Goal: Find specific page/section: Find specific page/section

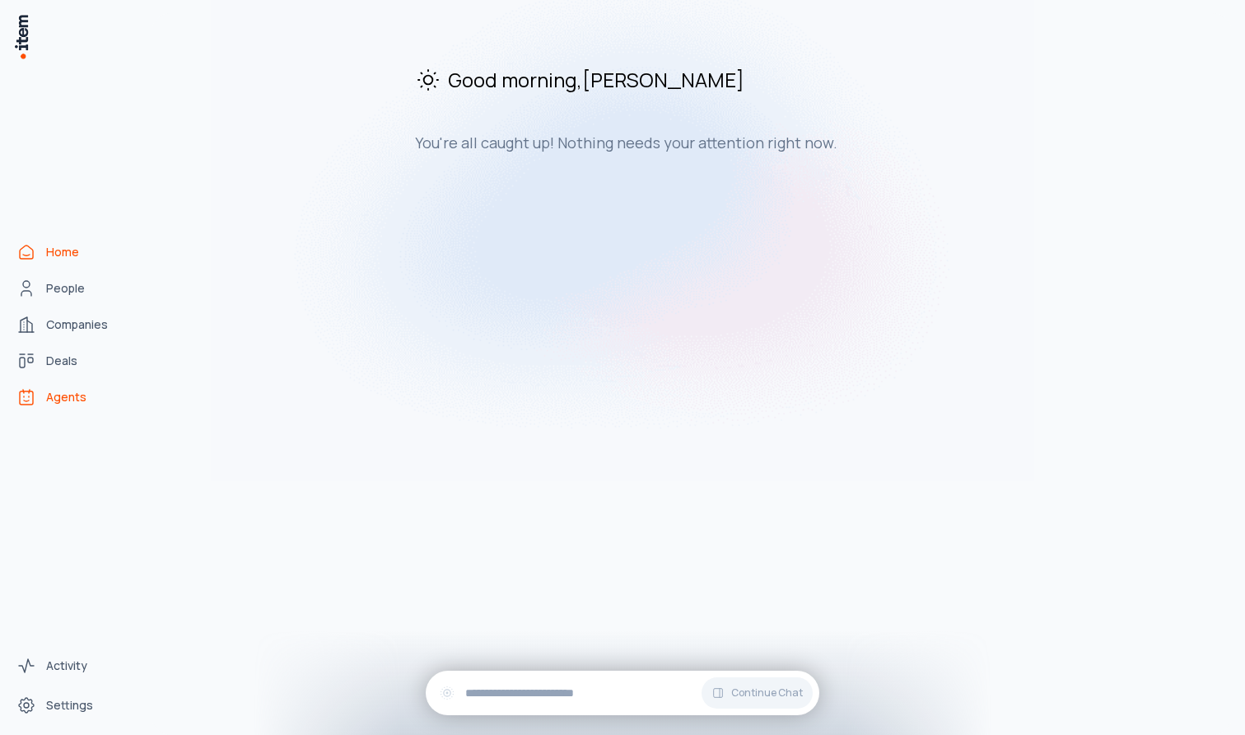
click at [40, 403] on link "Agents" at bounding box center [72, 397] width 125 height 33
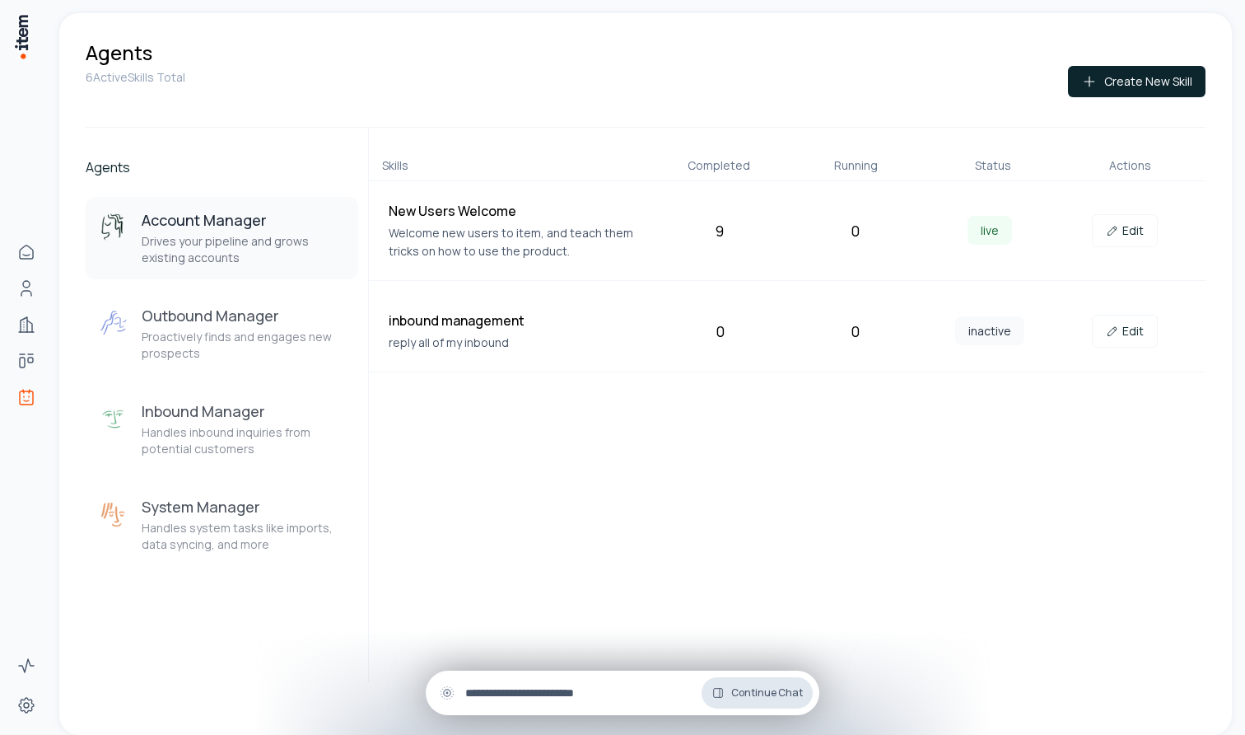
click at [742, 682] on button "Continue Chat" at bounding box center [757, 692] width 111 height 31
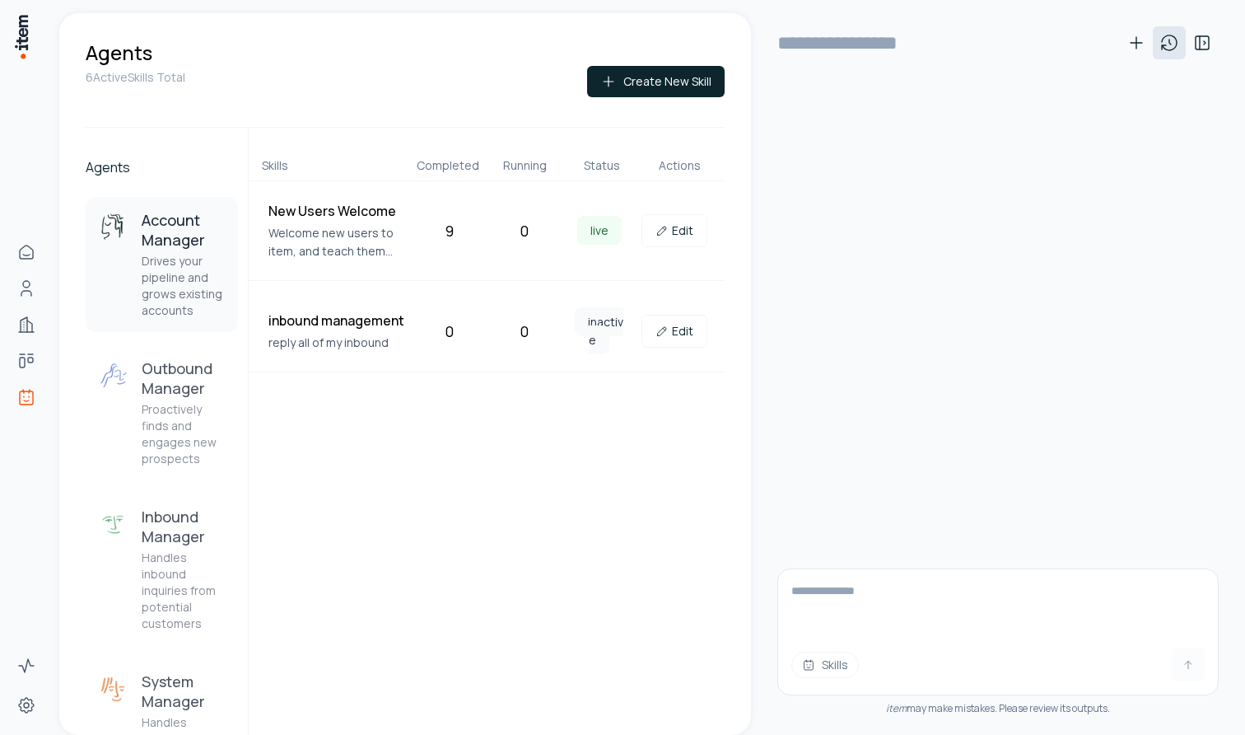
click at [1160, 50] on icon at bounding box center [1170, 43] width 20 height 20
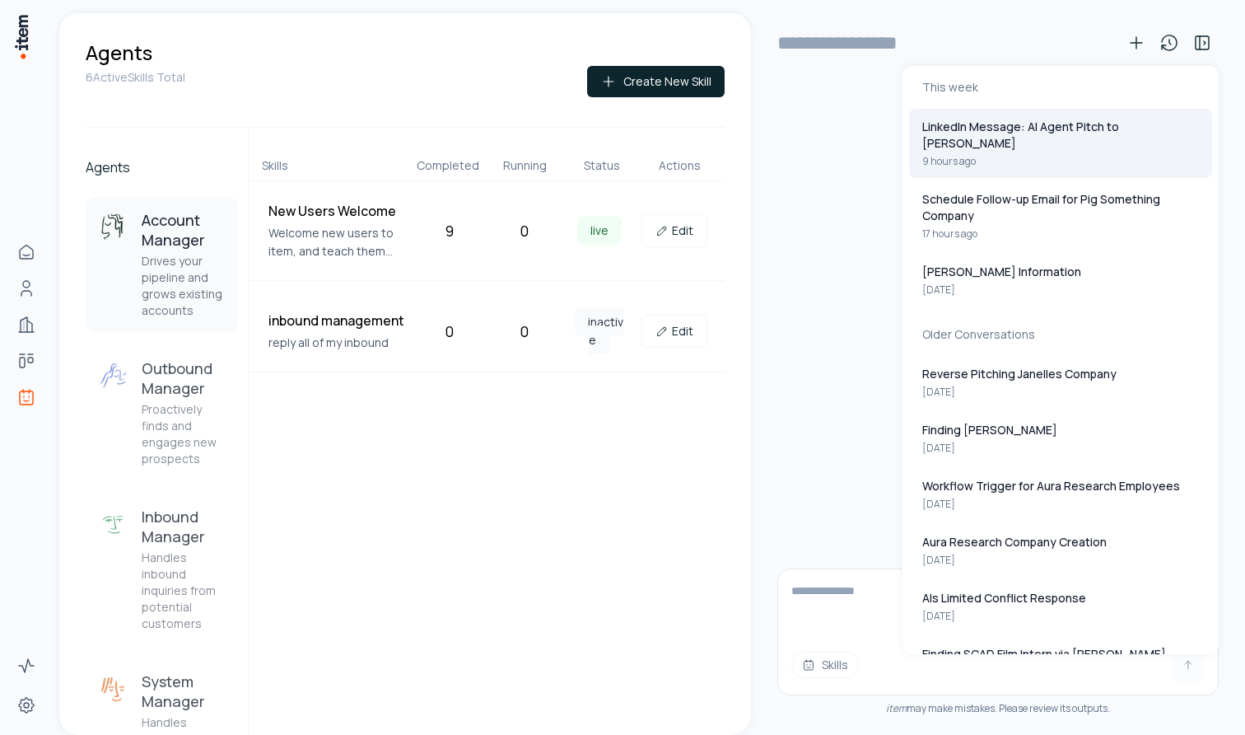
click at [1099, 137] on button "LinkedIn Message: AI Agent Pitch to [PERSON_NAME] 9 hours ago" at bounding box center [1060, 143] width 303 height 69
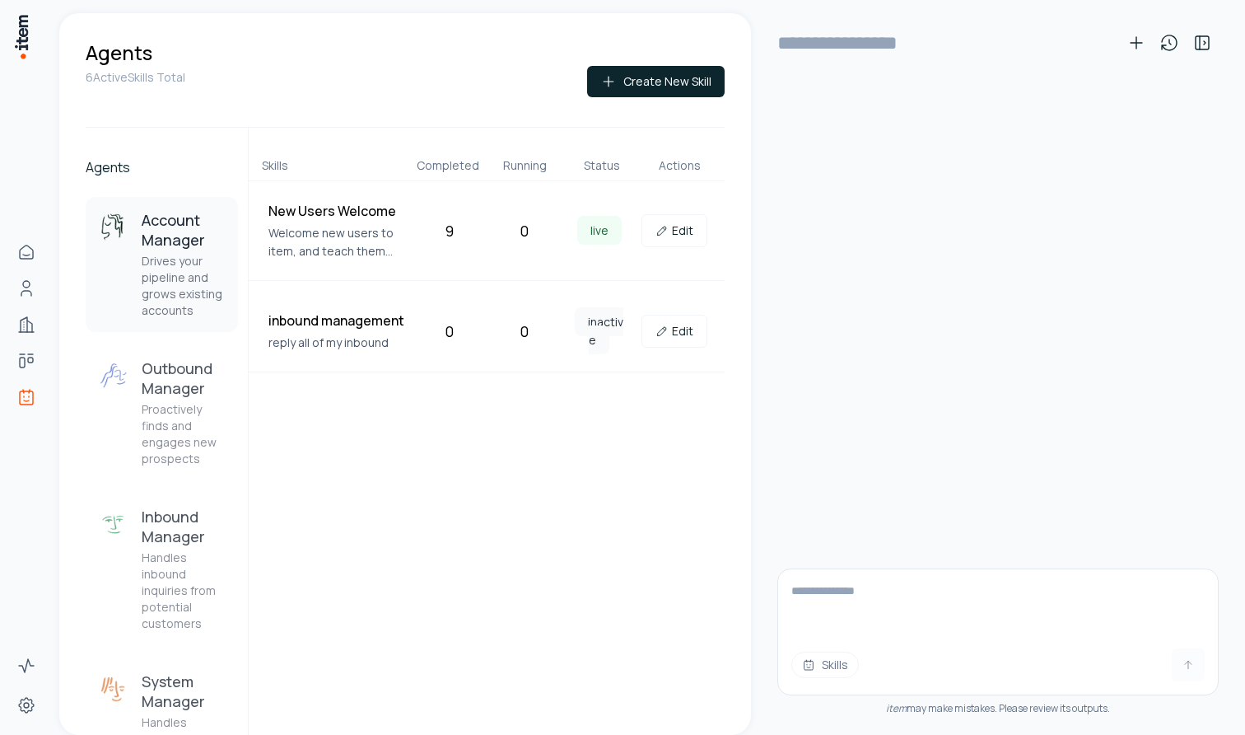
type input "**********"
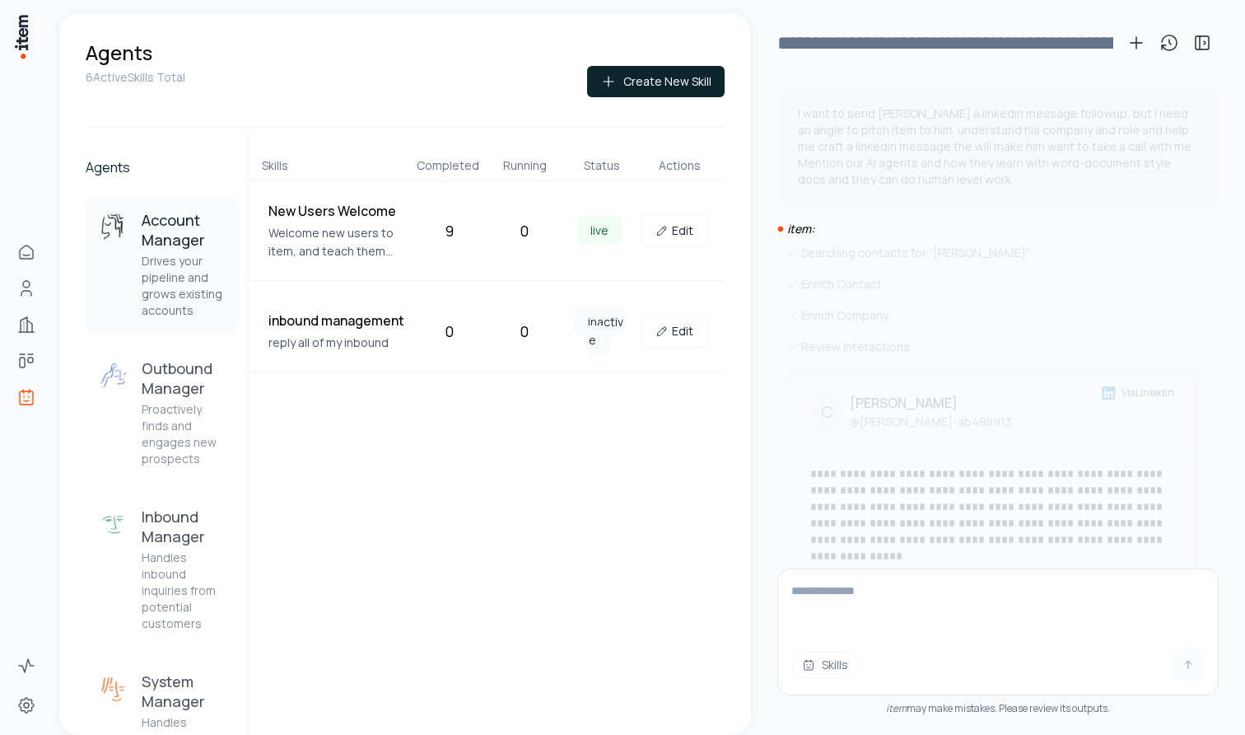
scroll to position [1561, 0]
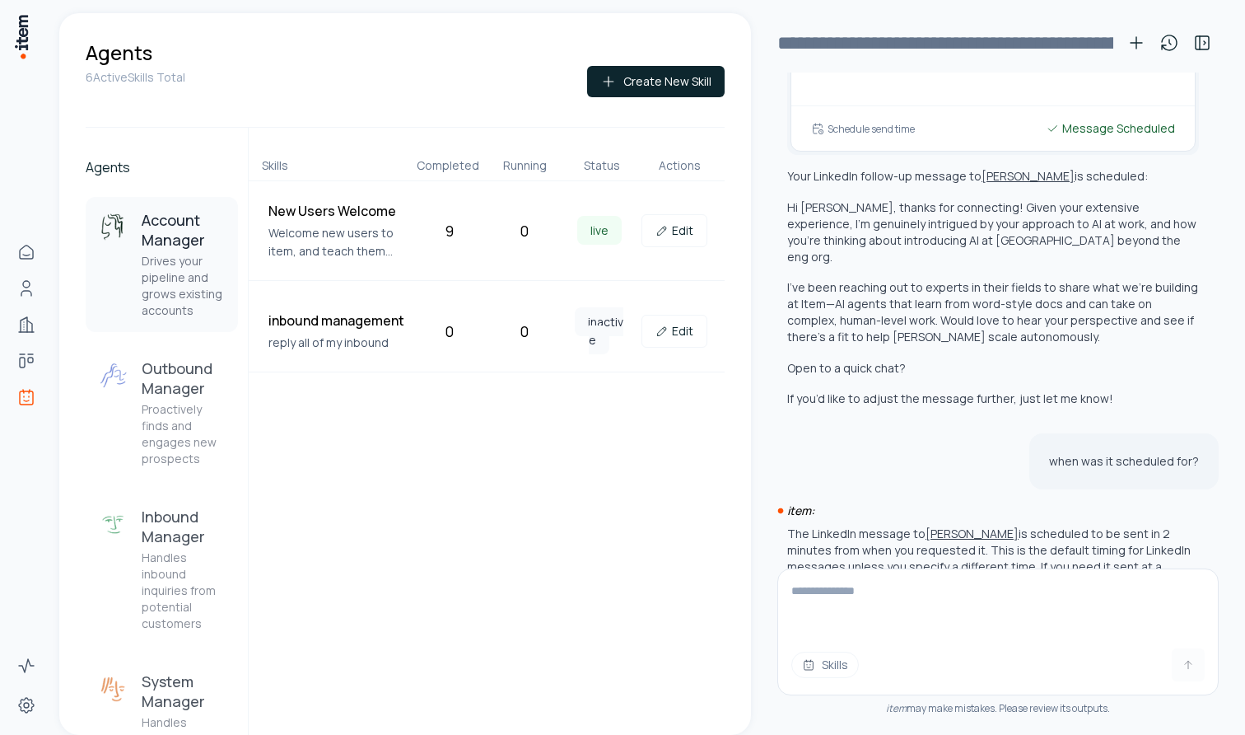
click at [996, 632] on textarea at bounding box center [998, 602] width 440 height 66
type textarea "**********"
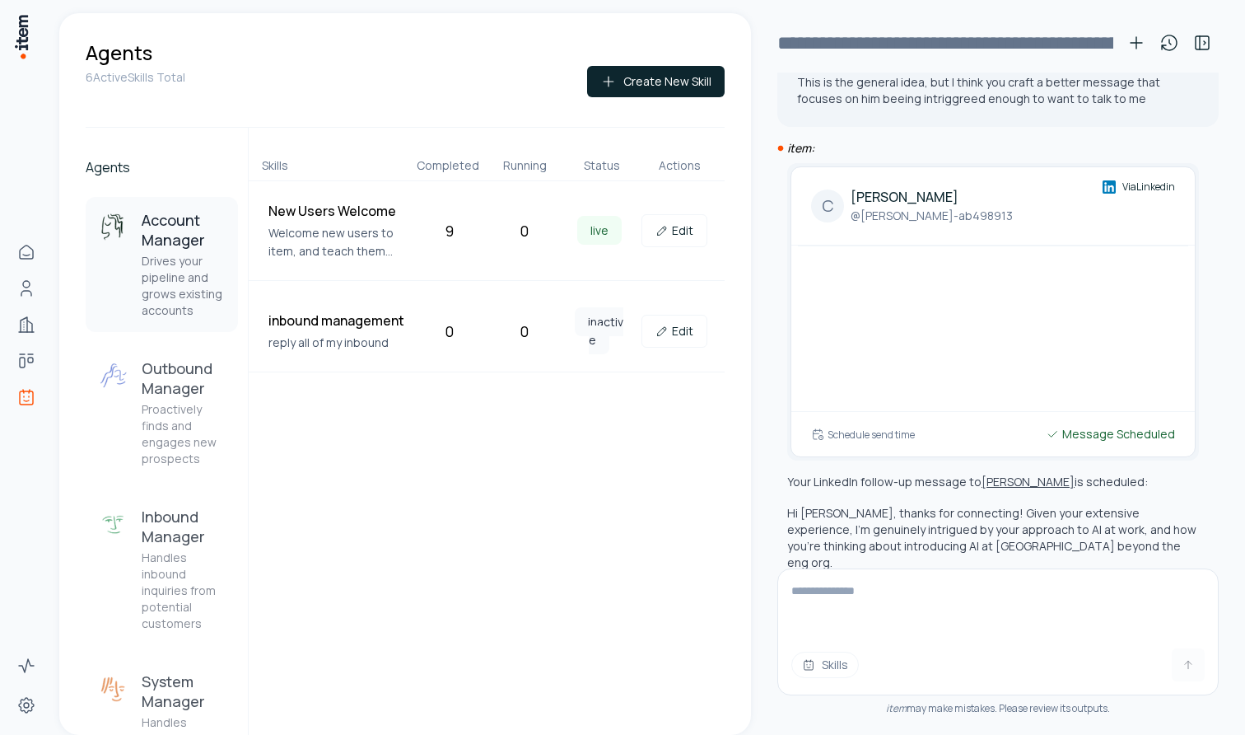
scroll to position [1202, 0]
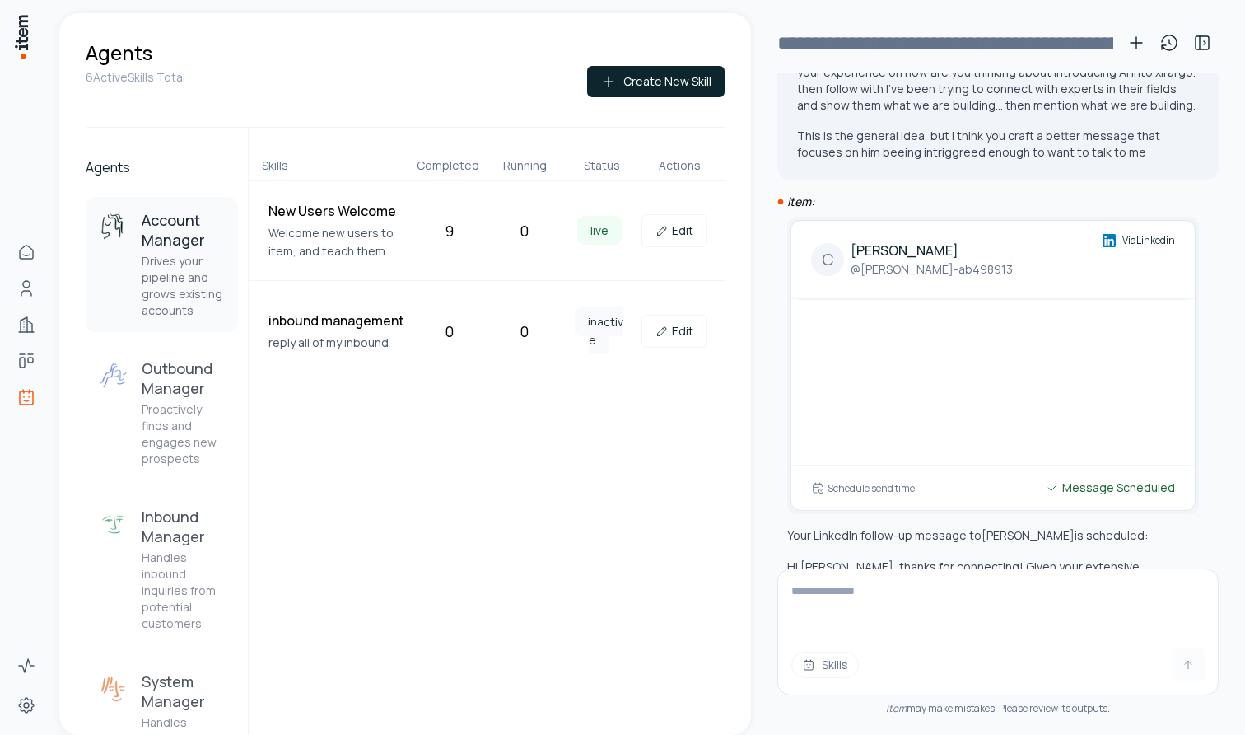
click at [991, 300] on div at bounding box center [993, 359] width 390 height 119
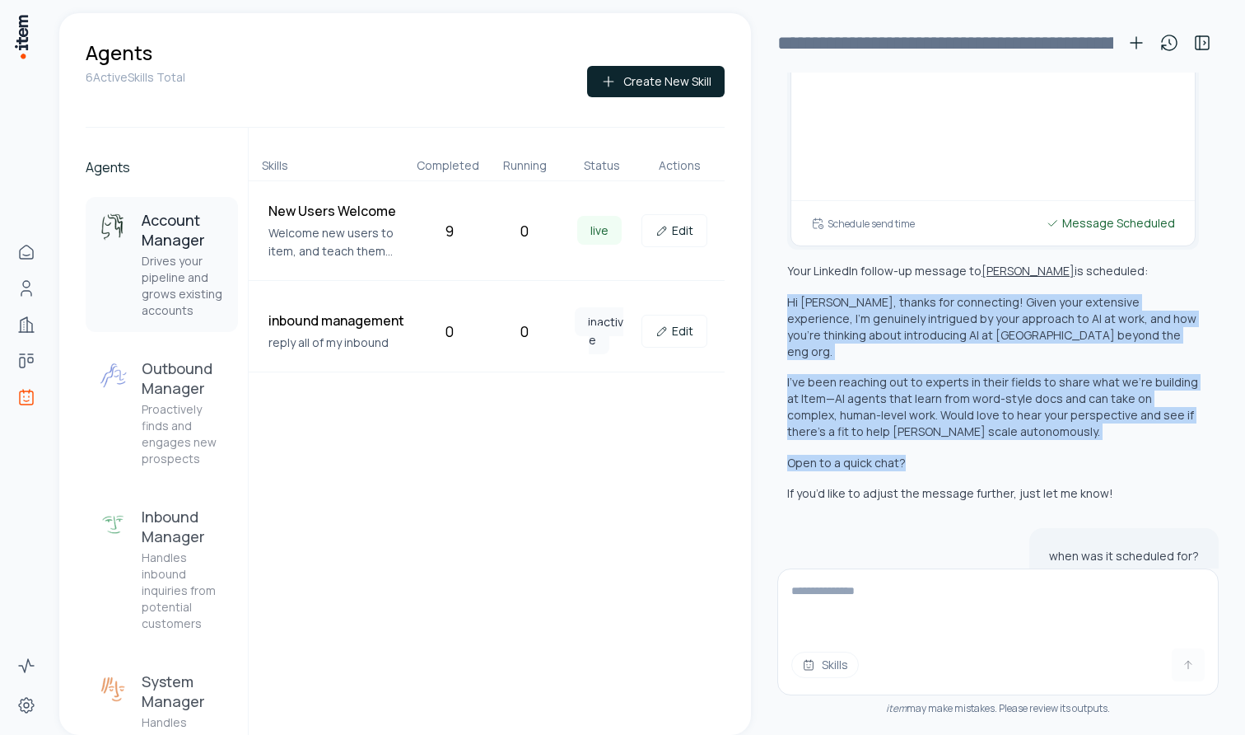
drag, startPoint x: 788, startPoint y: 269, endPoint x: 972, endPoint y: 418, distance: 236.0
click at [972, 418] on div "Your LinkedIn follow-up message to [PERSON_NAME] is scheduled: Hi [PERSON_NAME]…" at bounding box center [993, 382] width 412 height 239
copy div "Hi [PERSON_NAME], thanks for connecting! Given your extensive experience, I’m g…"
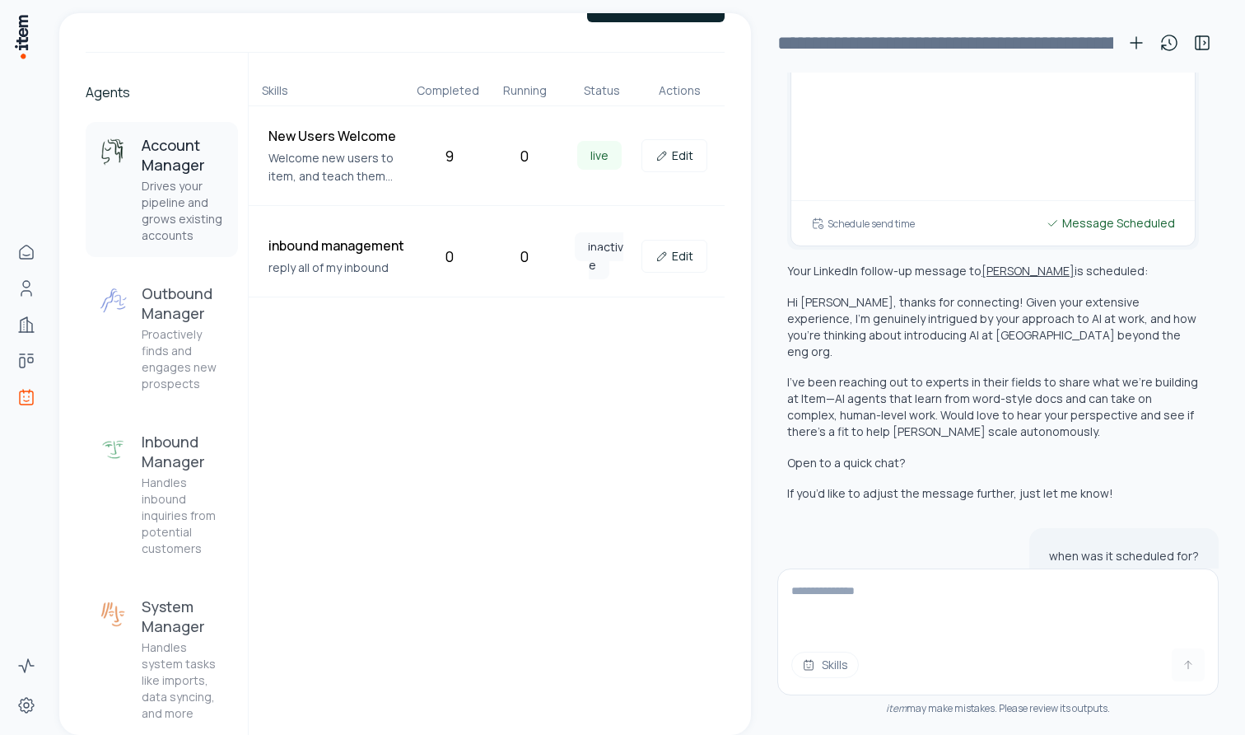
scroll to position [75, 0]
click at [1058, 597] on textarea at bounding box center [998, 602] width 440 height 66
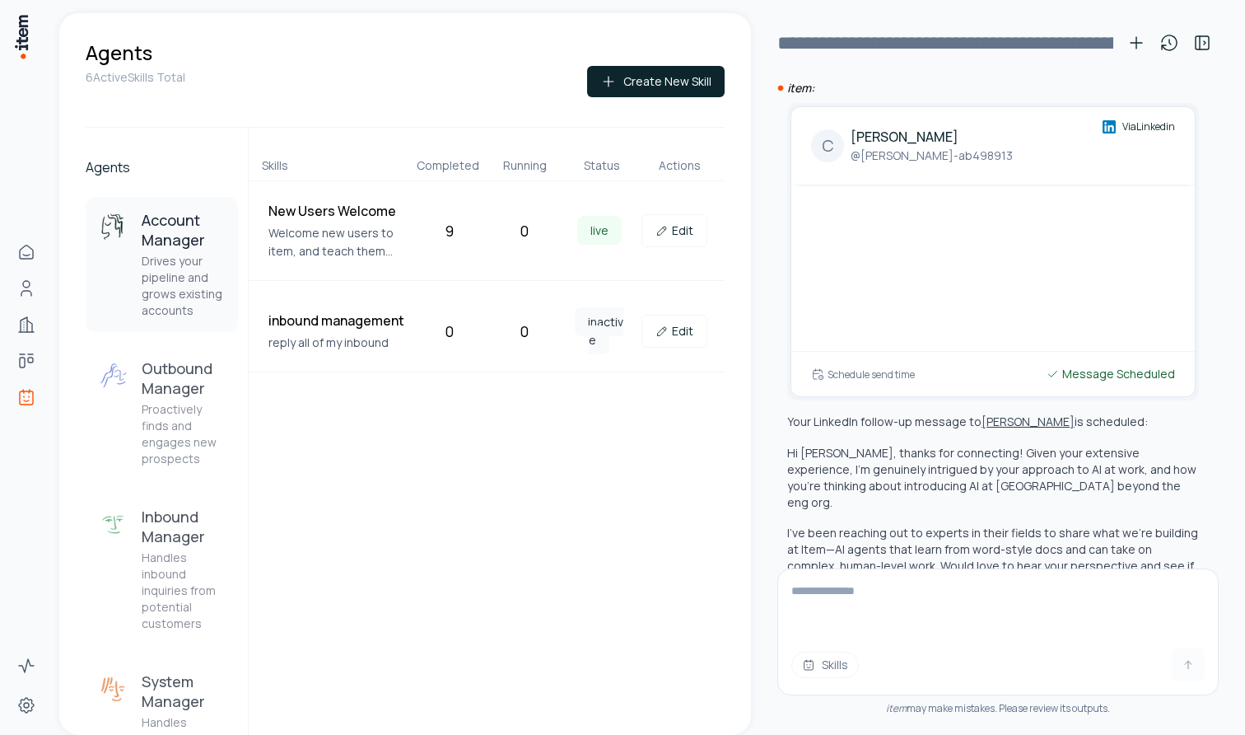
scroll to position [1309, 0]
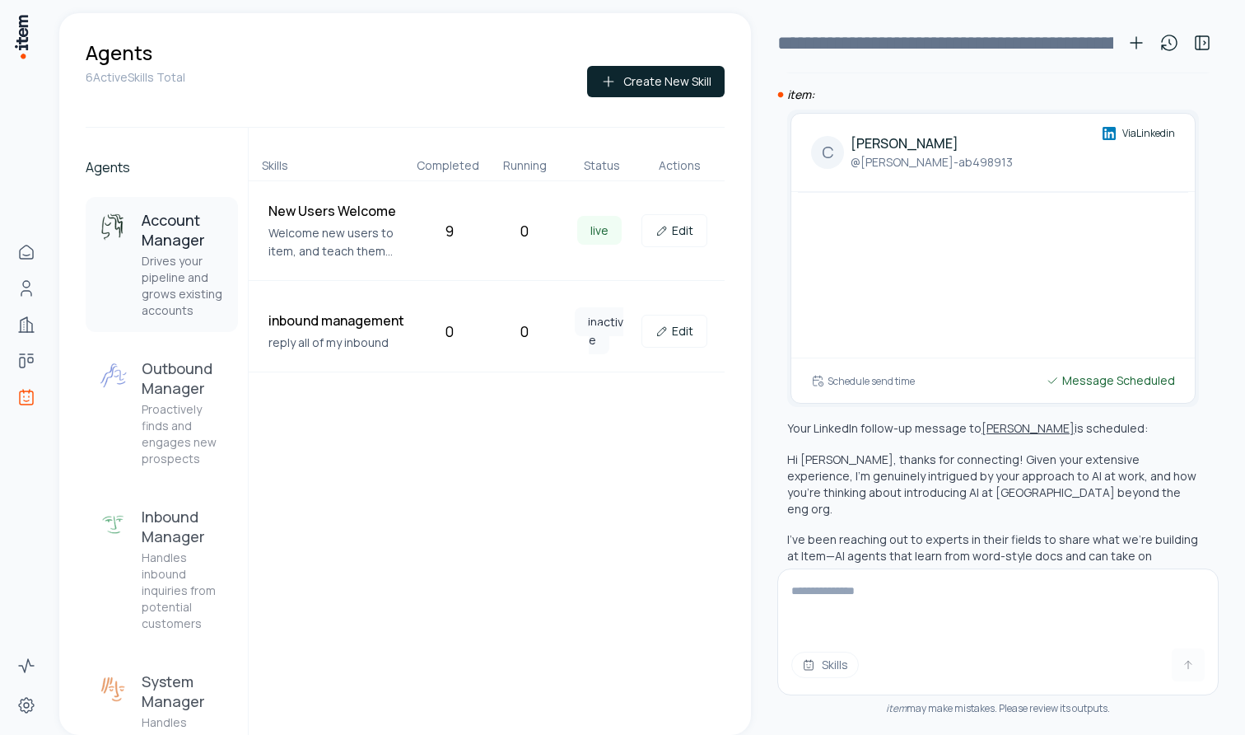
click at [1010, 194] on div at bounding box center [993, 252] width 390 height 119
click at [1011, 194] on div at bounding box center [993, 252] width 390 height 119
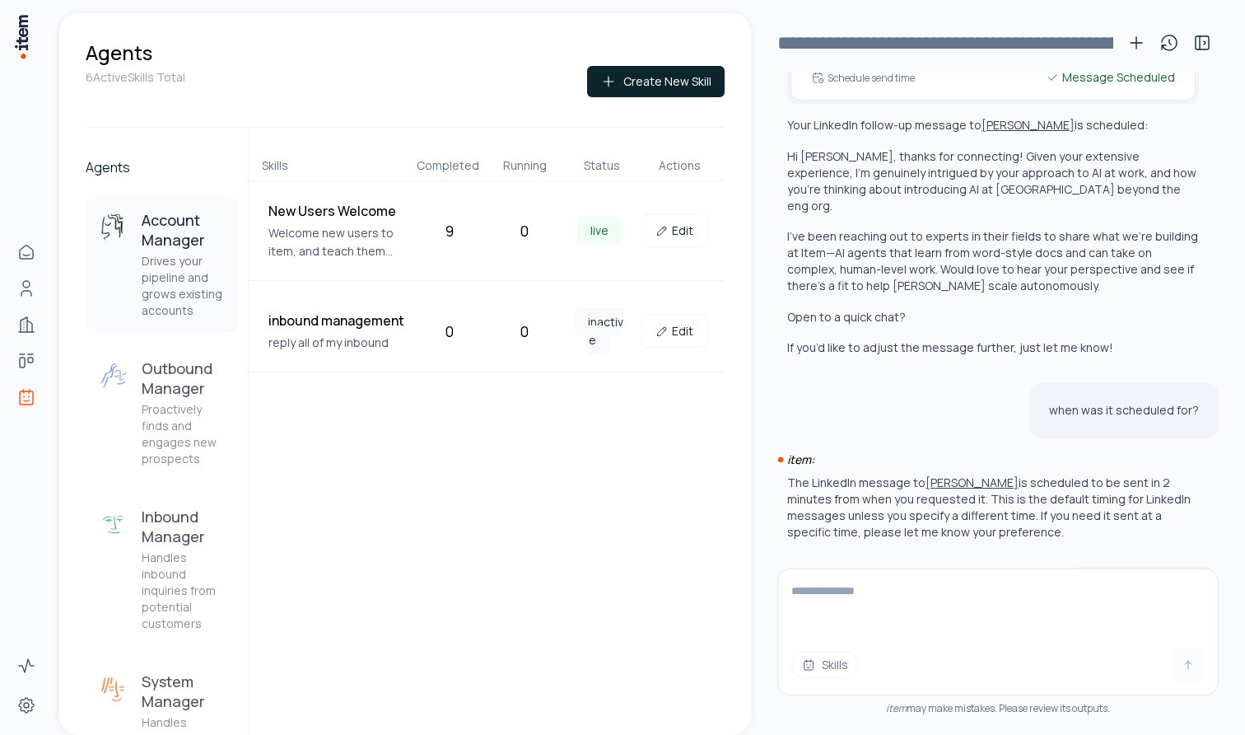
scroll to position [1620, 0]
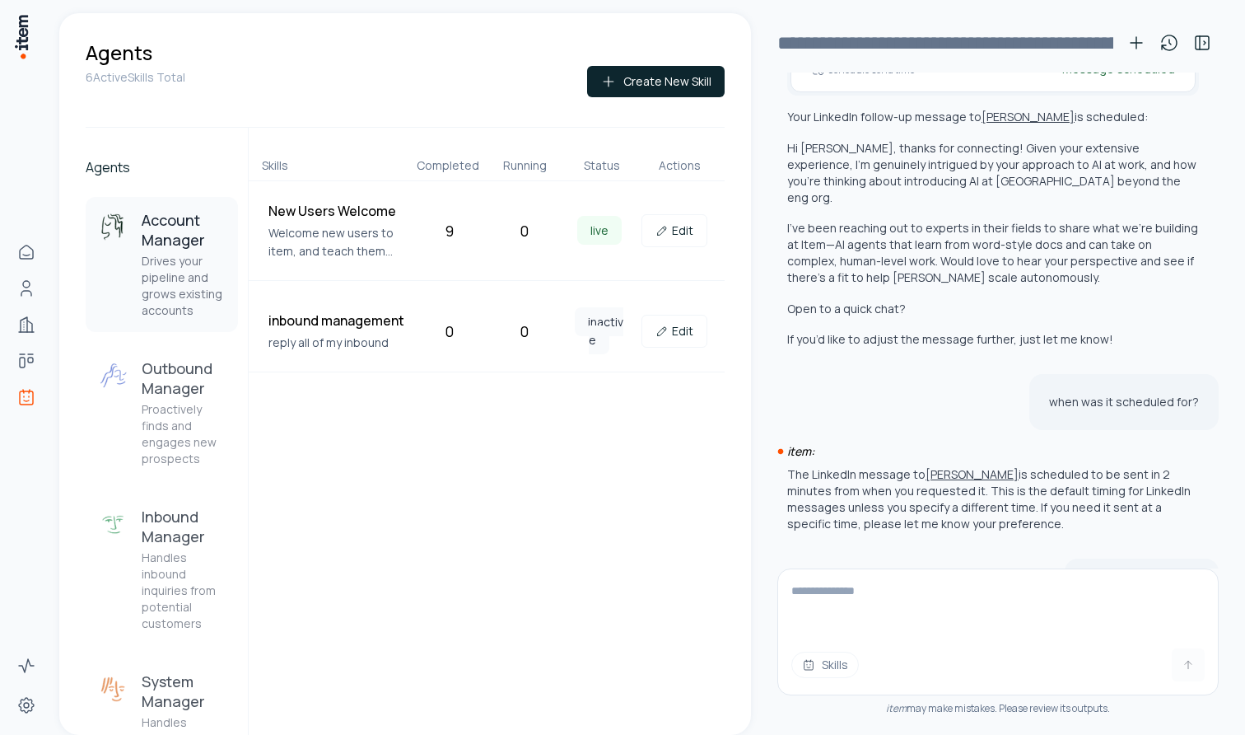
click at [942, 466] on button "[PERSON_NAME]" at bounding box center [972, 474] width 93 height 16
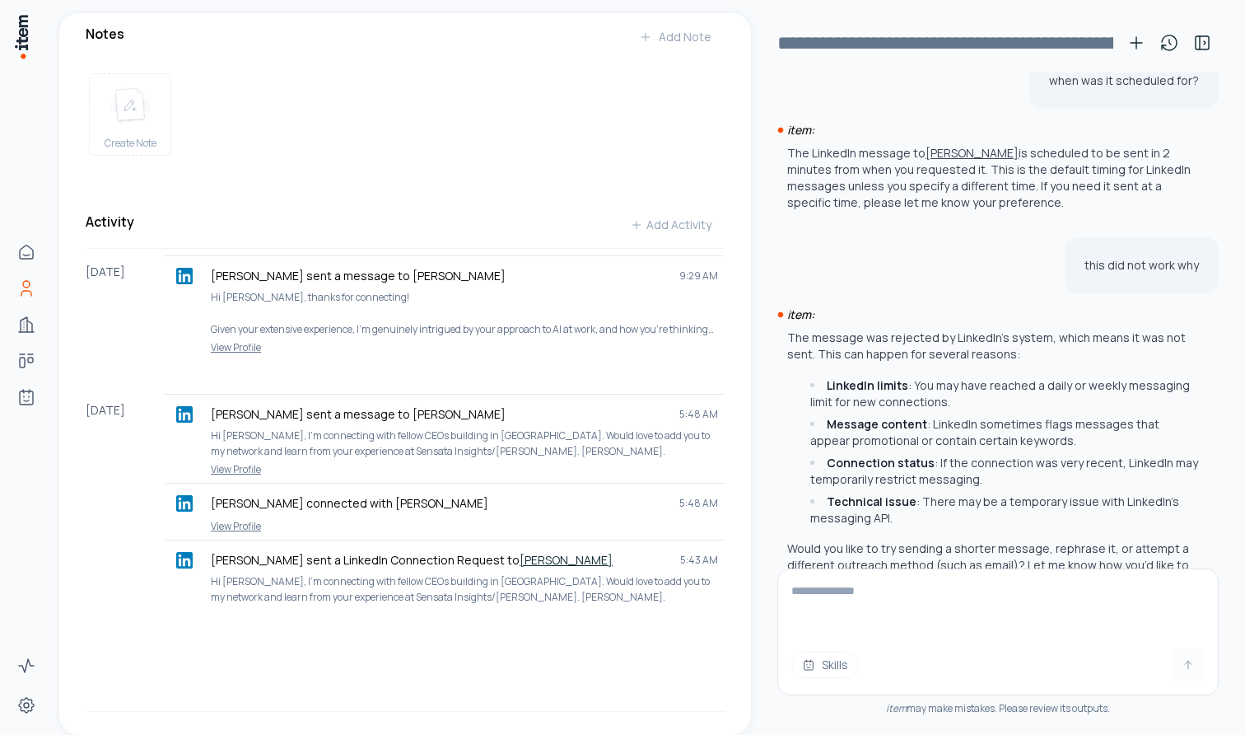
scroll to position [1940, 0]
